Goal: Task Accomplishment & Management: Manage account settings

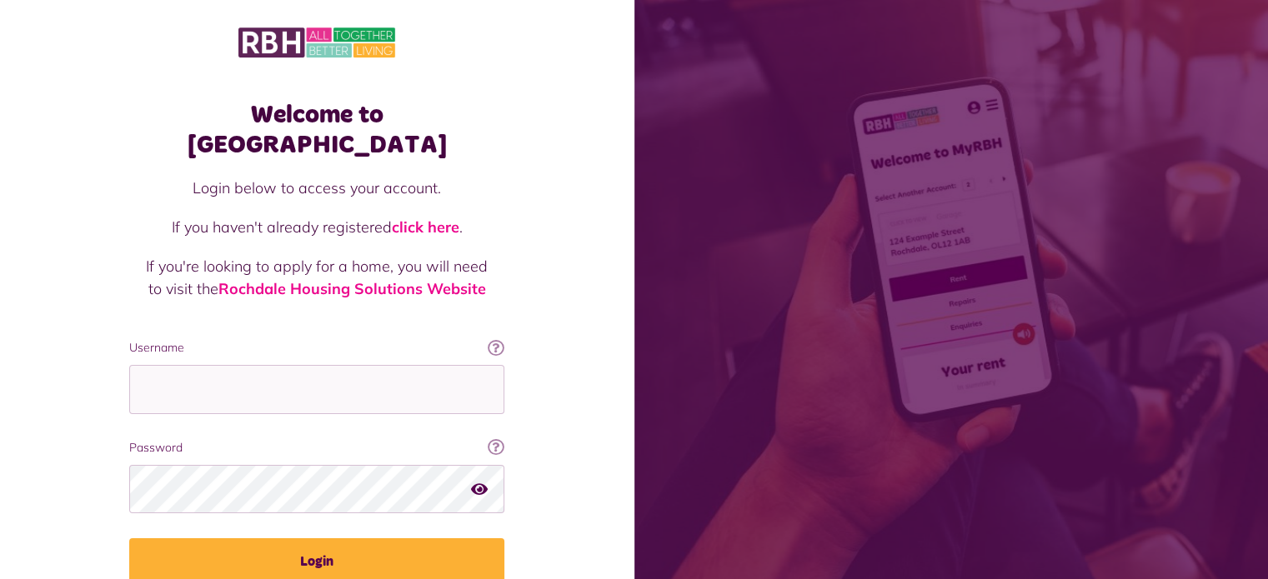
type input "**********"
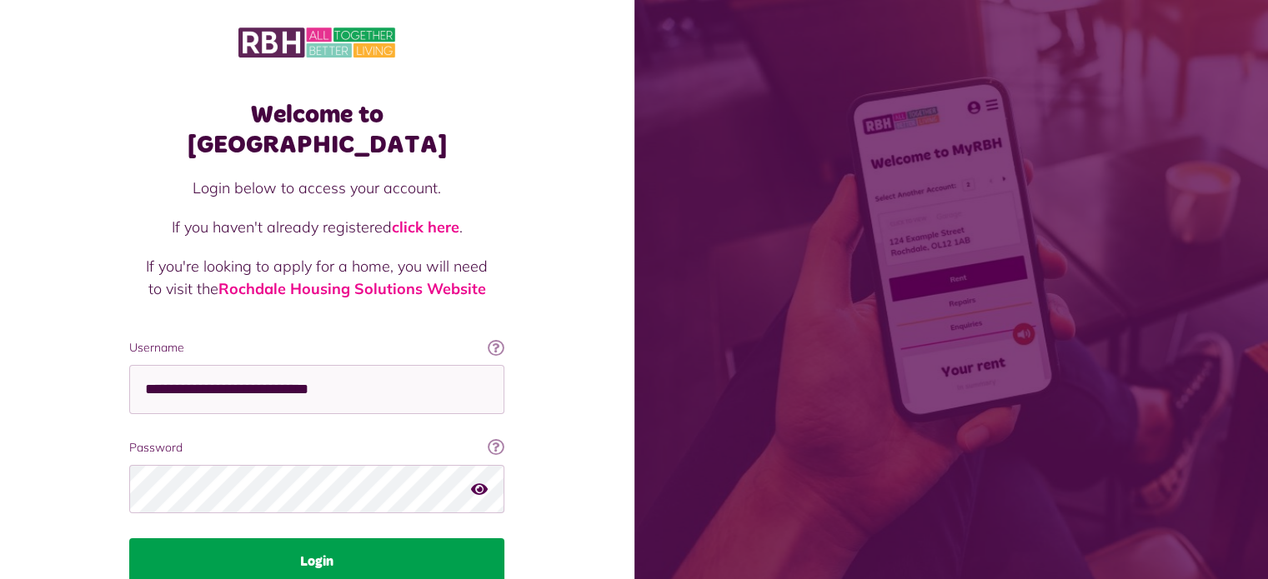
click at [302, 538] on button "Login" at bounding box center [316, 561] width 375 height 47
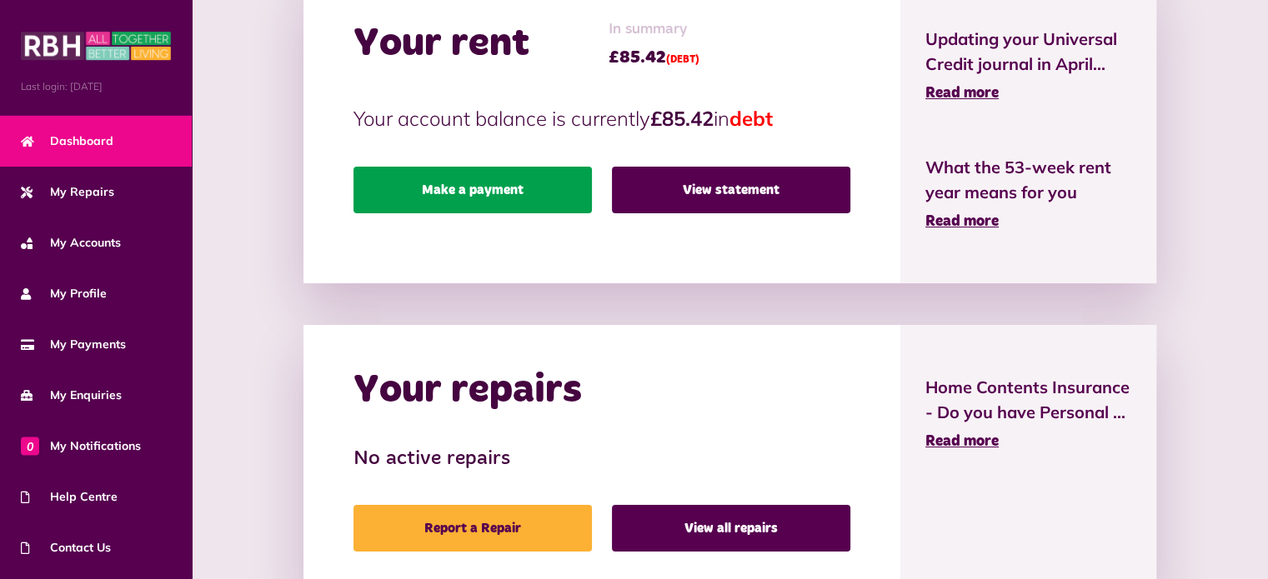
scroll to position [443, 0]
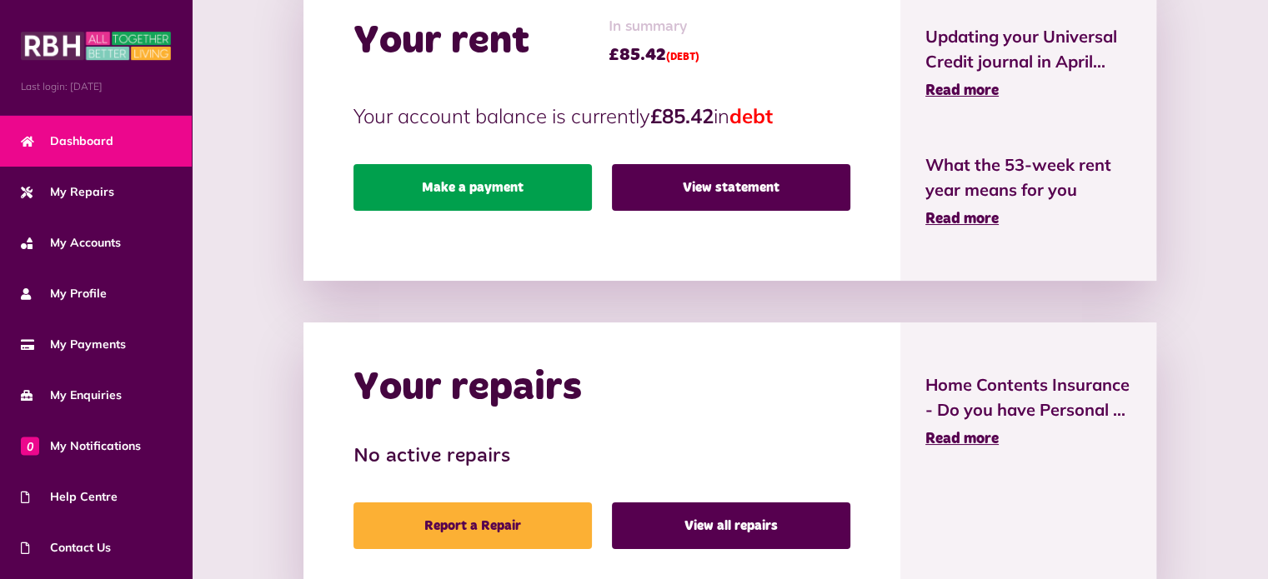
click at [503, 178] on link "Make a payment" at bounding box center [472, 187] width 238 height 47
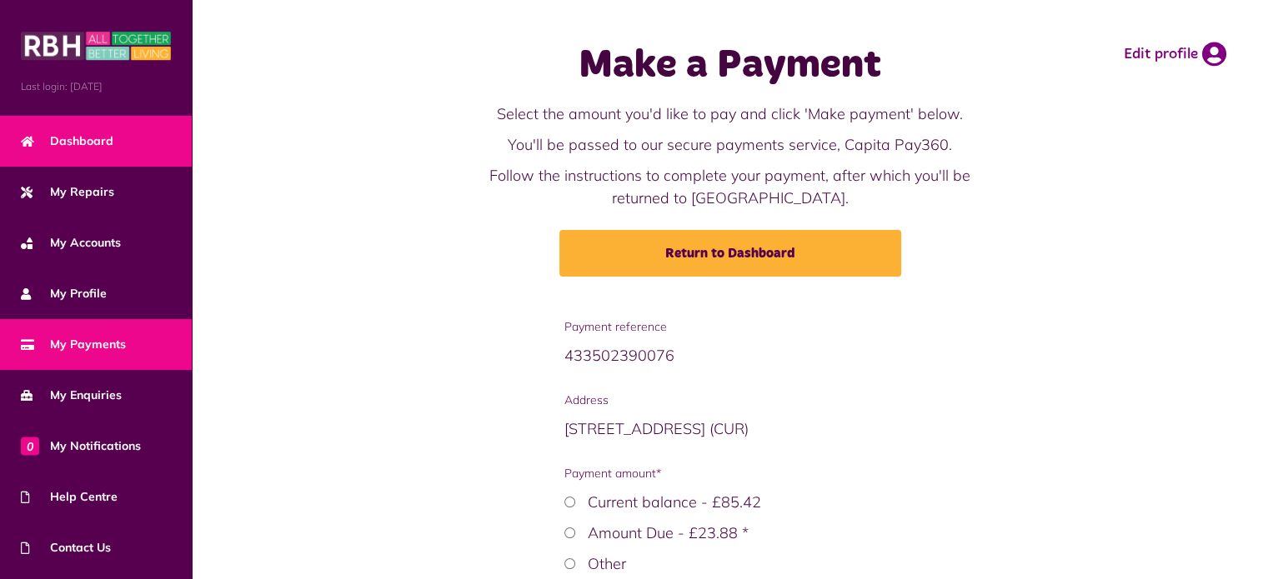
click at [59, 142] on span "Dashboard" at bounding box center [67, 142] width 93 height 18
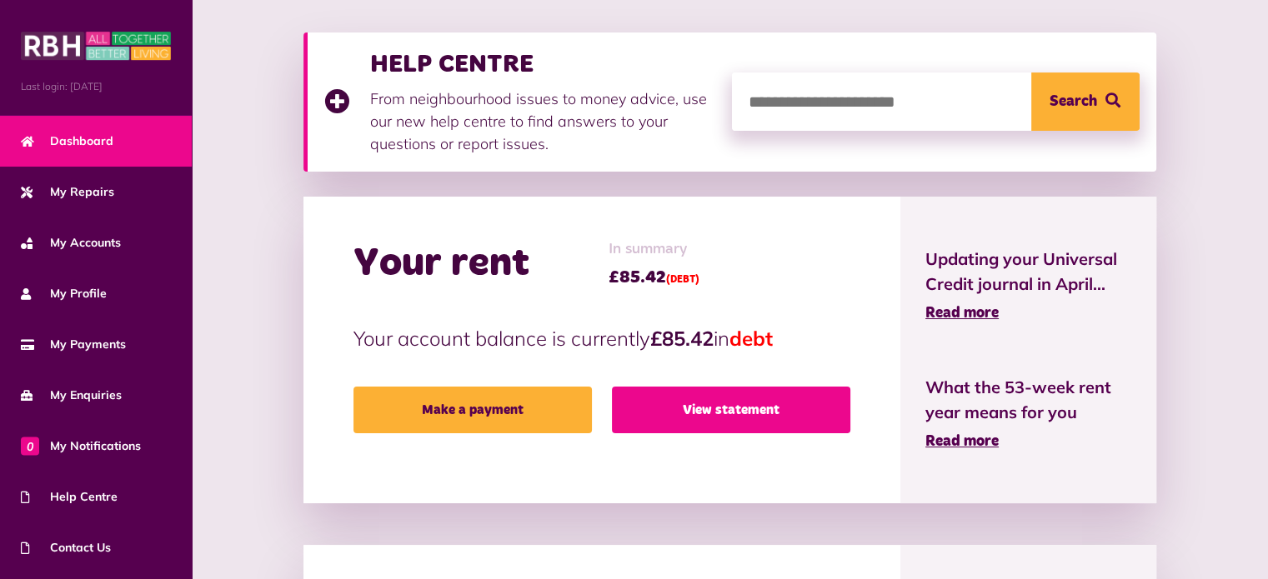
scroll to position [222, 0]
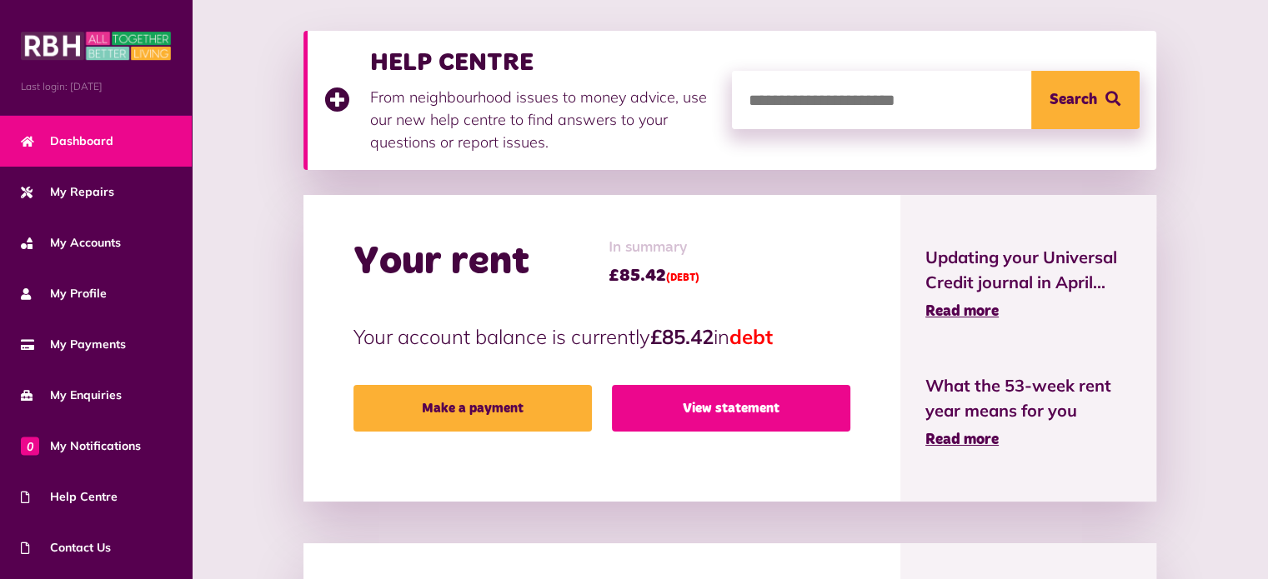
click at [803, 413] on link "View statement" at bounding box center [731, 408] width 238 height 47
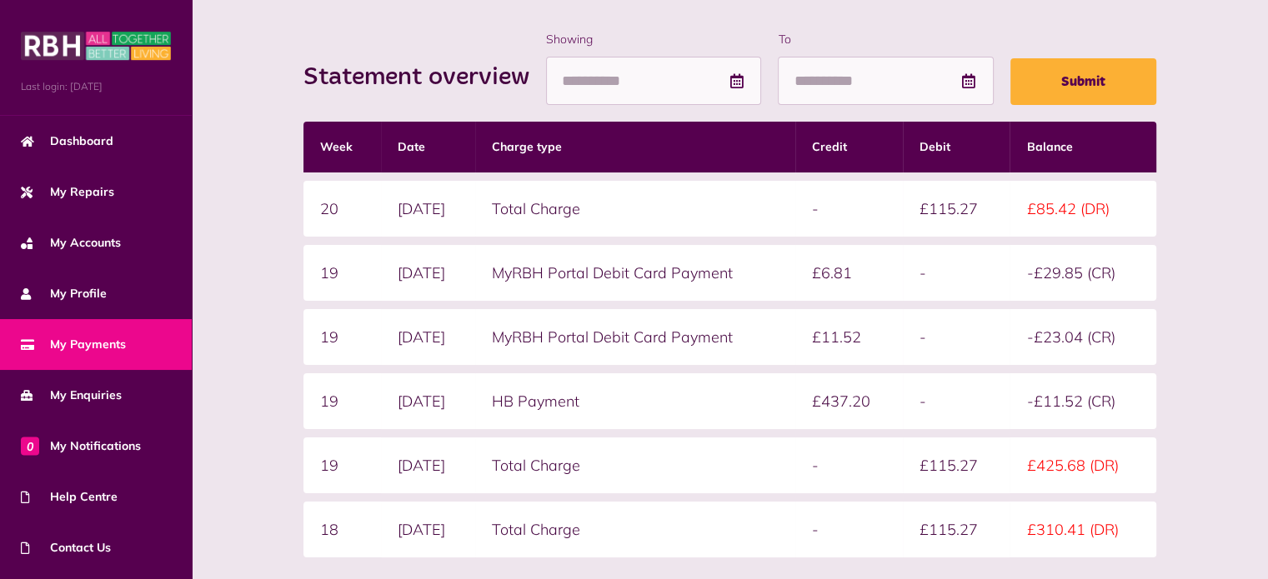
scroll to position [220, 0]
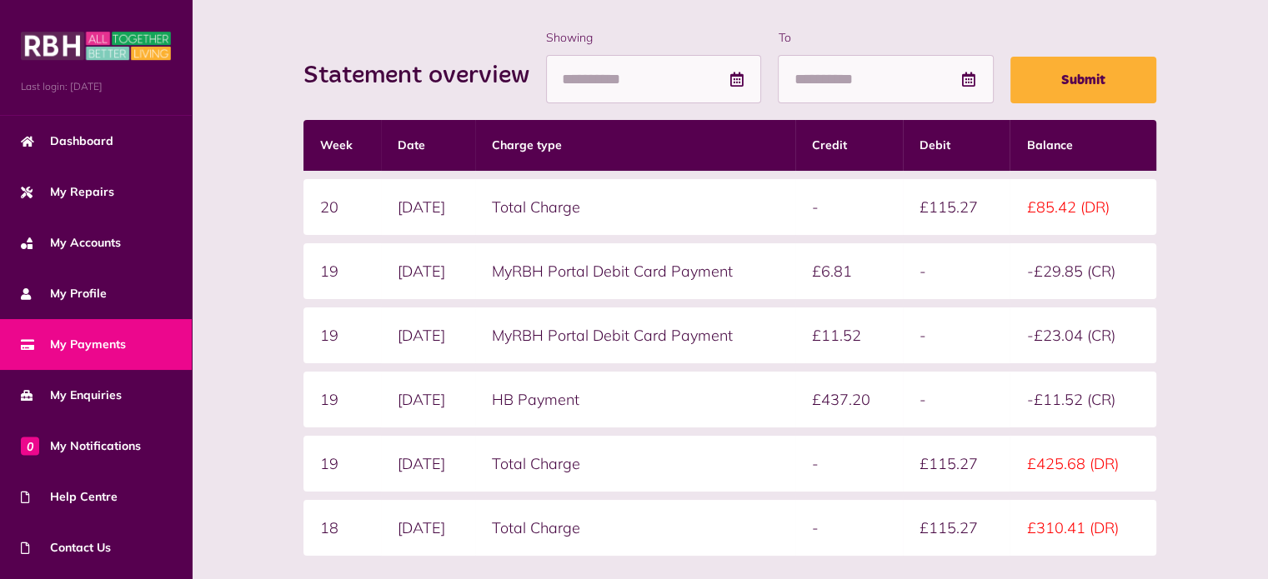
click at [764, 203] on td "Total Charge" at bounding box center [635, 207] width 320 height 56
click at [245, 211] on div "Statement overview Showing To Submit Week Date Charge type Credit Debit Balance…" at bounding box center [729, 366] width 1043 height 675
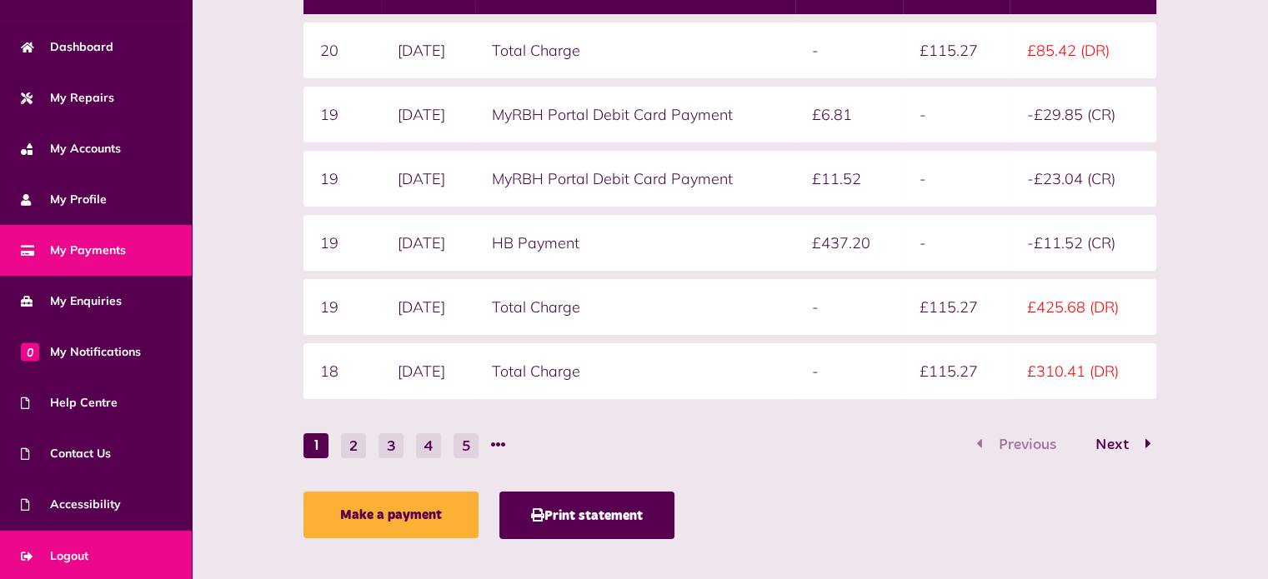
scroll to position [391, 0]
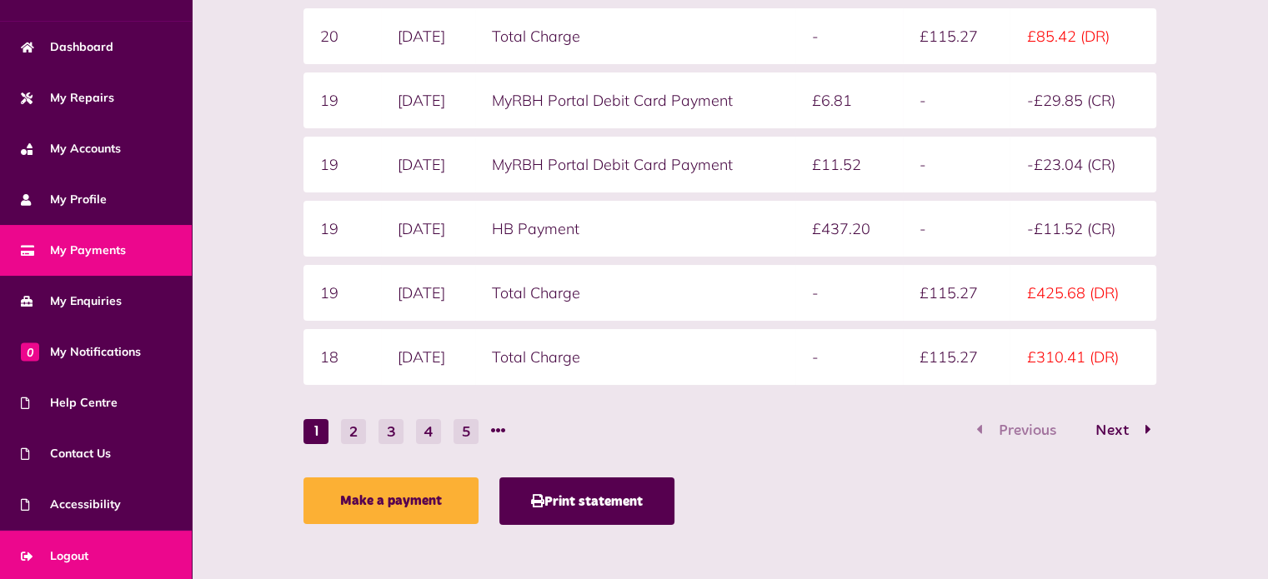
click at [73, 550] on span "Logout" at bounding box center [55, 557] width 68 height 18
